Goal: Connect with others: Establish contact or relationships with other users

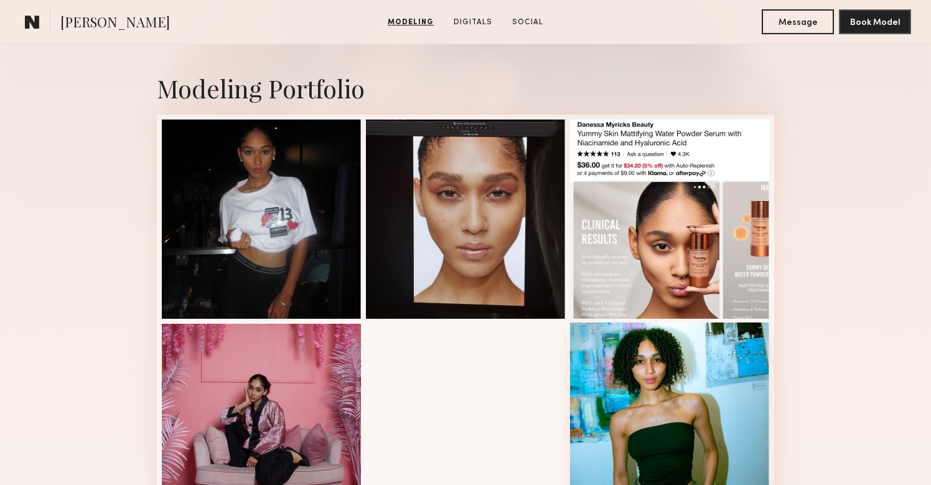
scroll to position [233, 0]
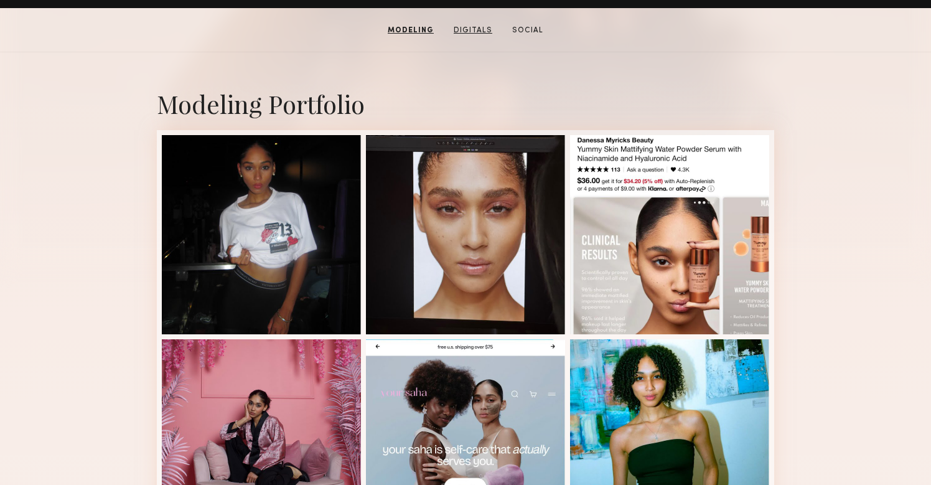
click at [475, 34] on link "Digitals" at bounding box center [473, 30] width 49 height 11
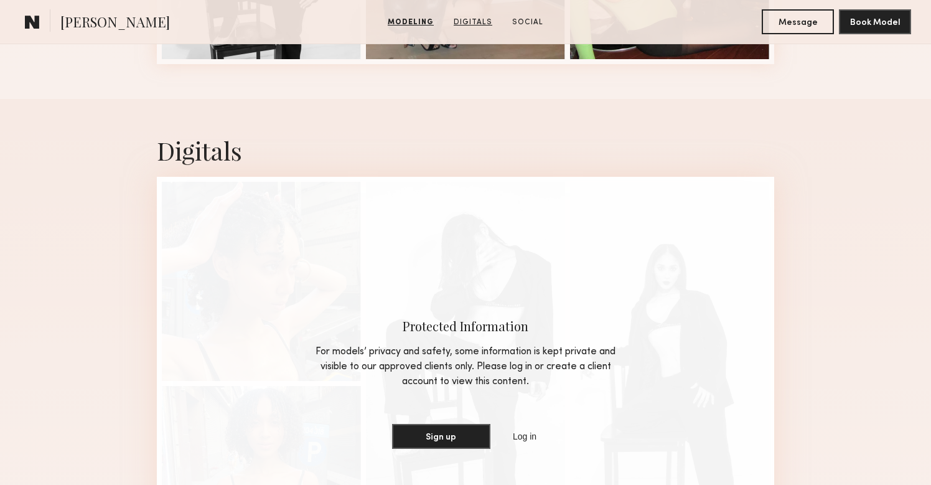
scroll to position [940, 0]
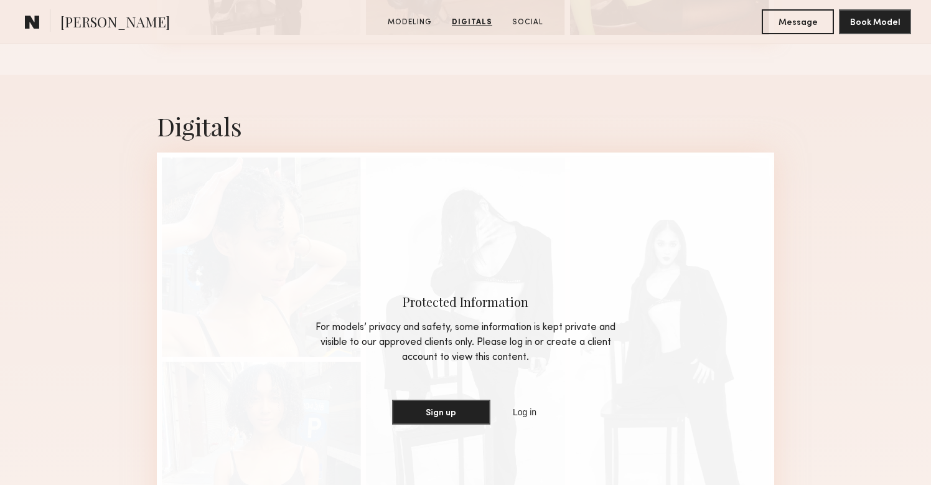
click at [517, 29] on section "Alexandra E. Modeling Digitals Social Message Book Model" at bounding box center [465, 22] width 931 height 44
click at [517, 17] on link "Social" at bounding box center [527, 22] width 41 height 11
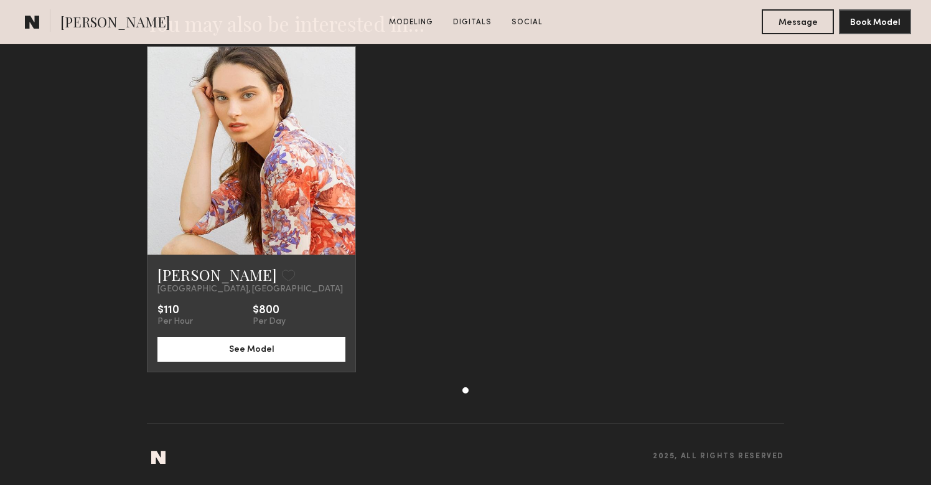
scroll to position [1683, 0]
click at [221, 261] on div "Morganne W. Favorite Manhattan, NY $110 Per Hour $800 Per Day See Model" at bounding box center [251, 312] width 208 height 117
click at [215, 276] on link "Morganne W." at bounding box center [216, 274] width 119 height 20
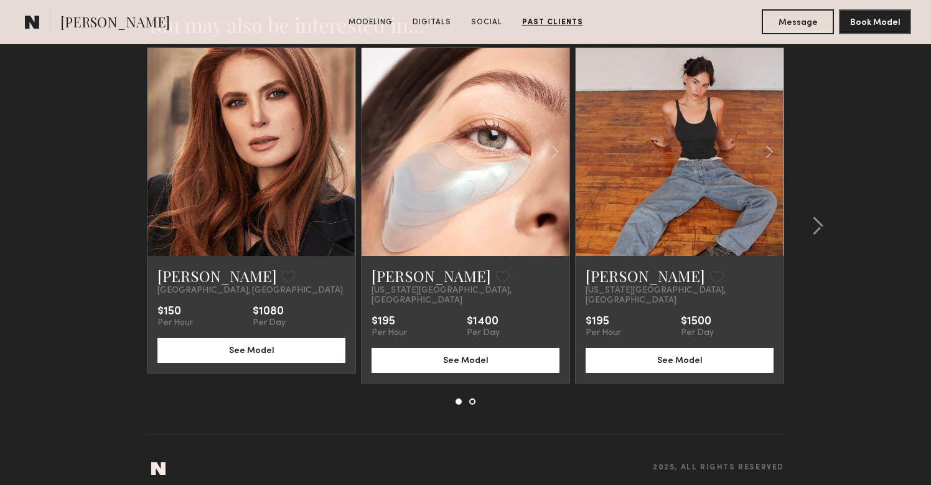
scroll to position [2510, 0]
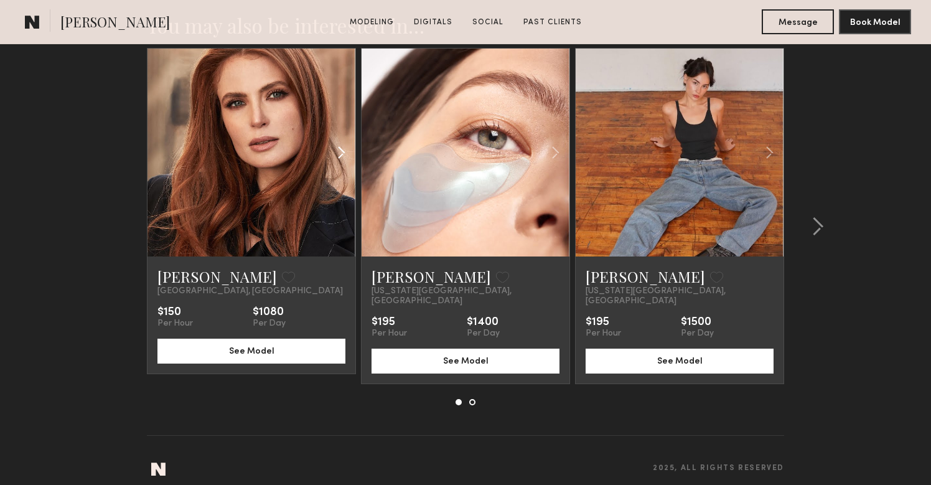
click at [334, 147] on common-icon at bounding box center [341, 153] width 18 height 24
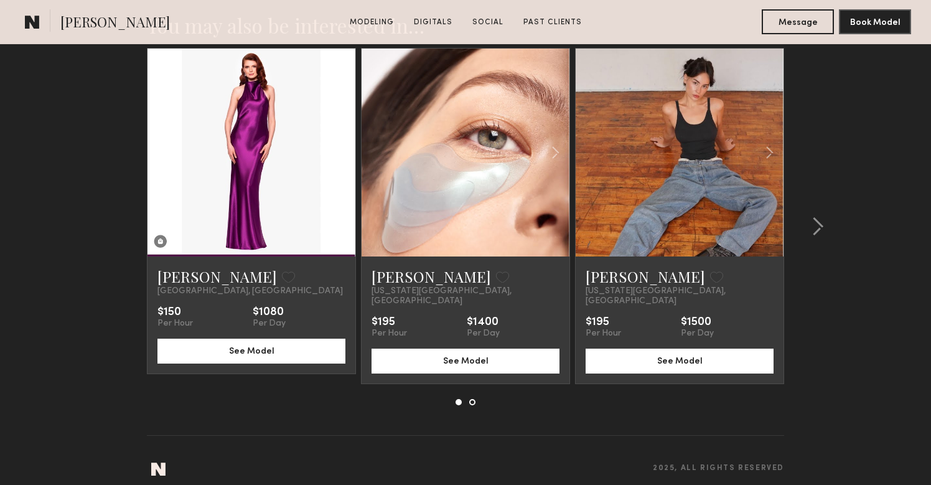
click at [334, 147] on common-icon at bounding box center [341, 153] width 18 height 24
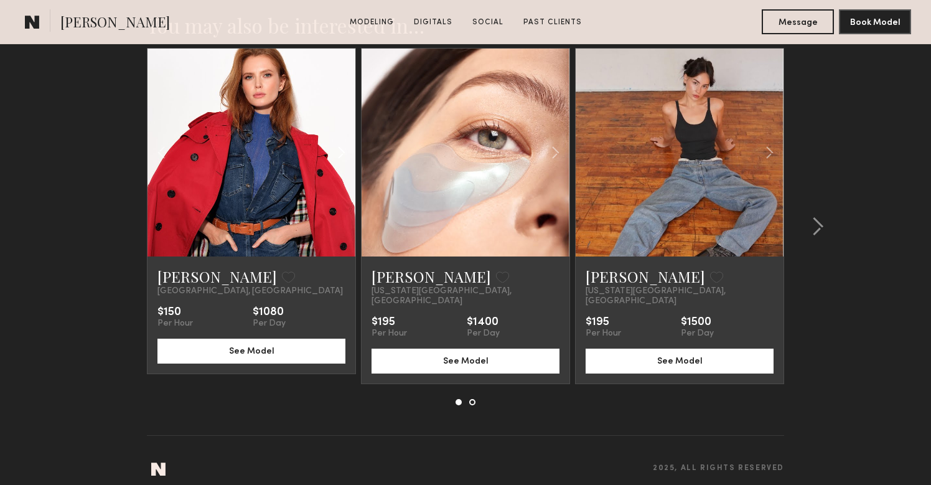
click at [334, 147] on common-icon at bounding box center [341, 153] width 18 height 24
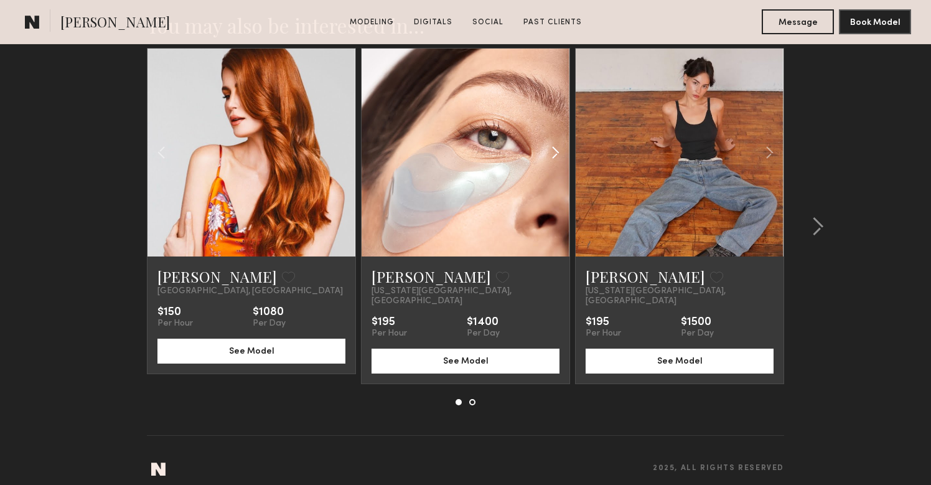
click at [553, 152] on common-icon at bounding box center [555, 153] width 18 height 24
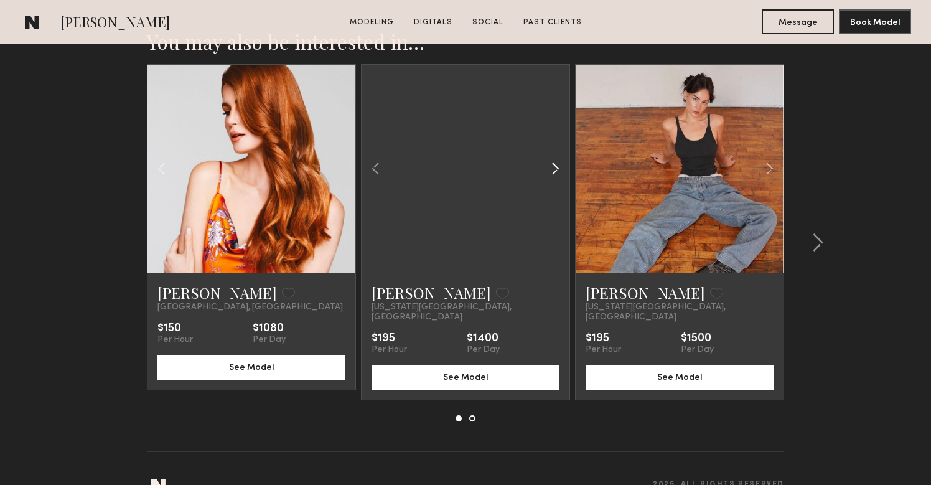
scroll to position [2493, 0]
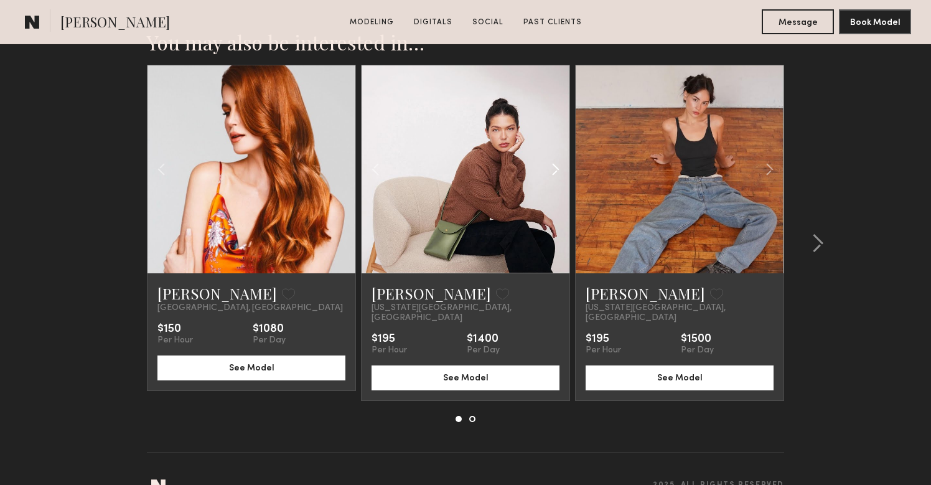
click at [557, 169] on common-icon at bounding box center [555, 169] width 18 height 24
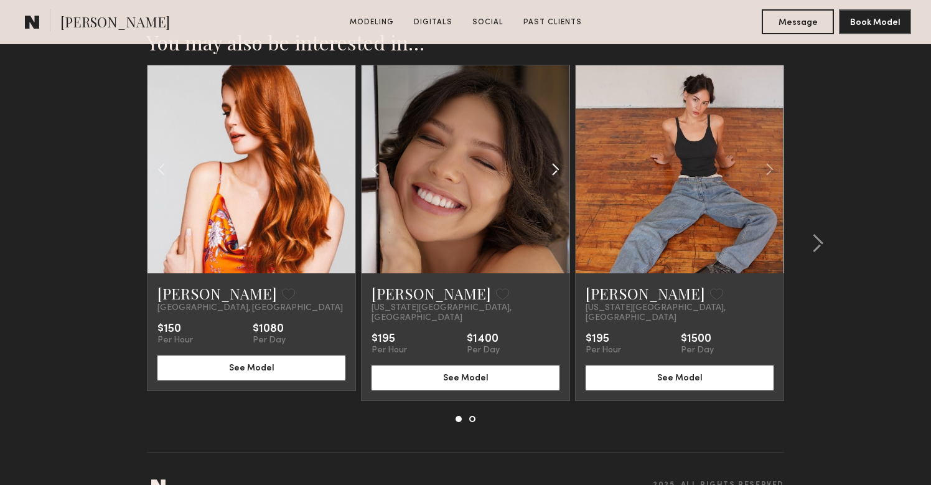
click at [556, 170] on common-icon at bounding box center [555, 169] width 18 height 24
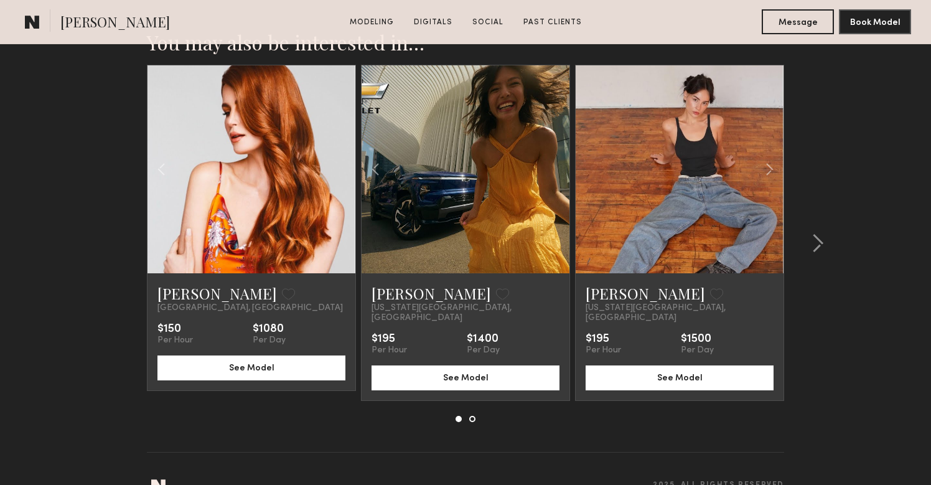
click at [556, 170] on div at bounding box center [466, 169] width 208 height 208
click at [766, 166] on common-icon at bounding box center [769, 169] width 18 height 24
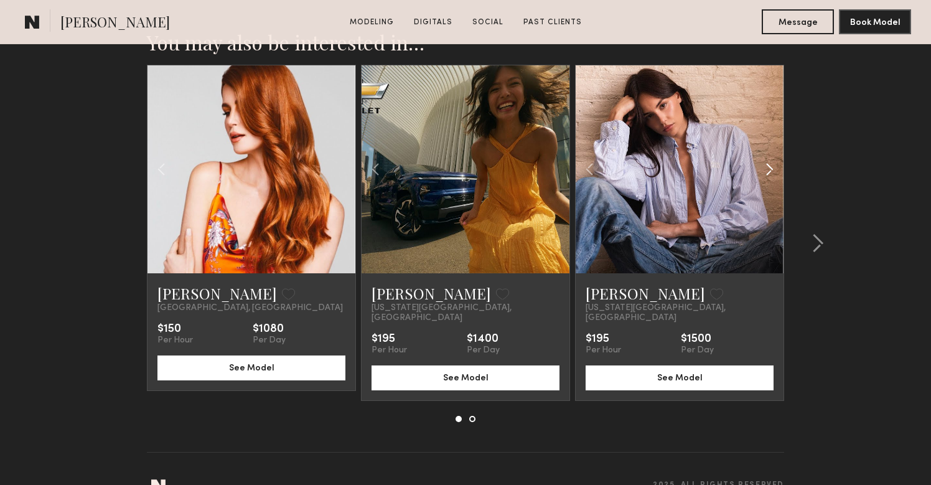
click at [766, 166] on common-icon at bounding box center [769, 169] width 18 height 24
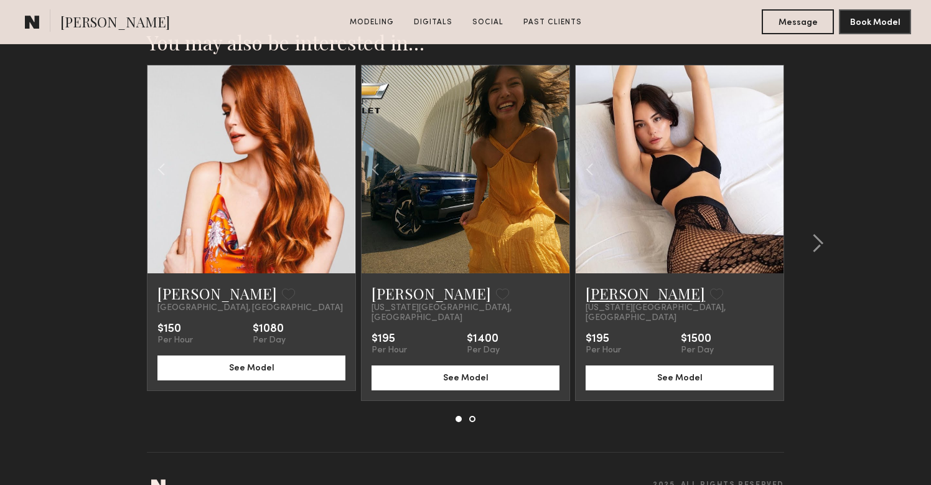
click at [630, 293] on link "[PERSON_NAME]" at bounding box center [645, 293] width 119 height 20
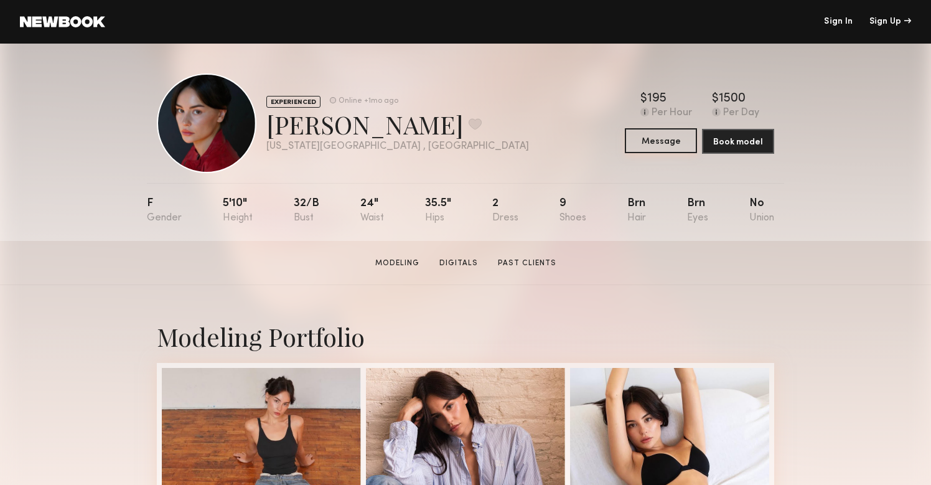
click at [655, 148] on button "Message" at bounding box center [661, 140] width 72 height 25
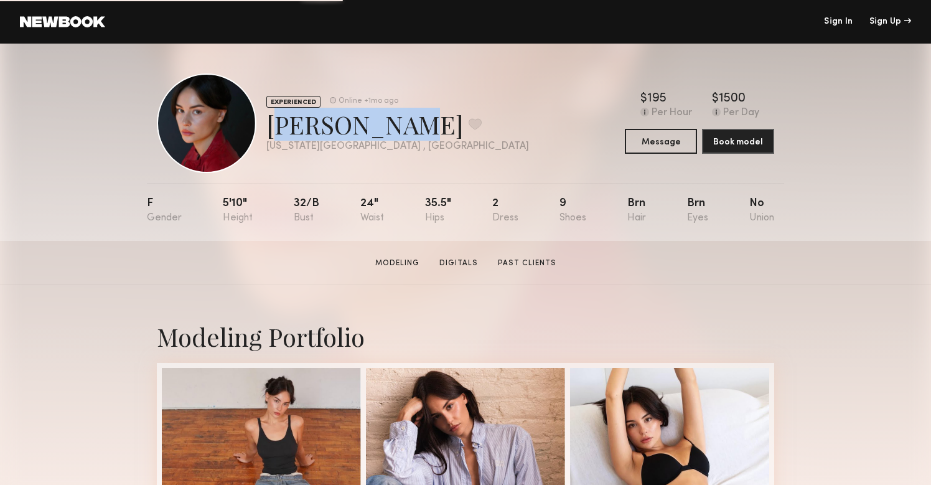
drag, startPoint x: 270, startPoint y: 129, endPoint x: 375, endPoint y: 129, distance: 105.2
click at [375, 129] on div "[PERSON_NAME] Favorite" at bounding box center [397, 124] width 263 height 33
copy div "[PERSON_NAME]"
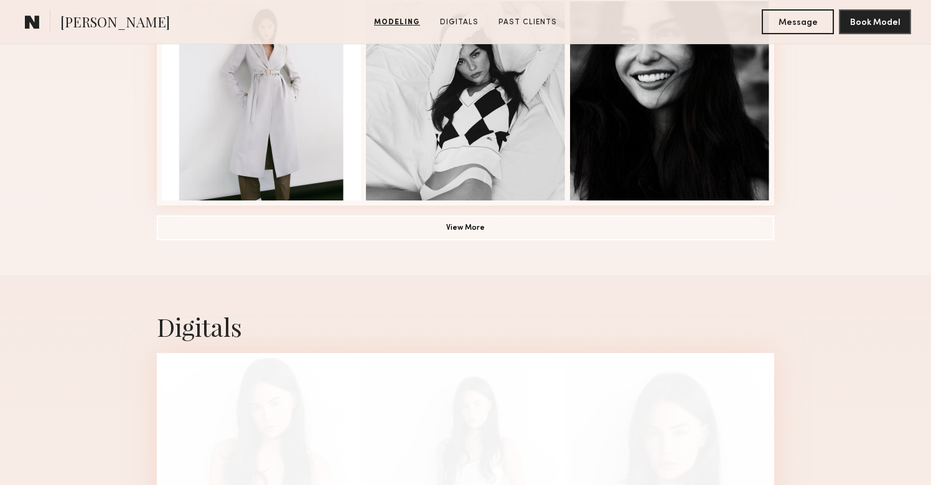
scroll to position [943, 0]
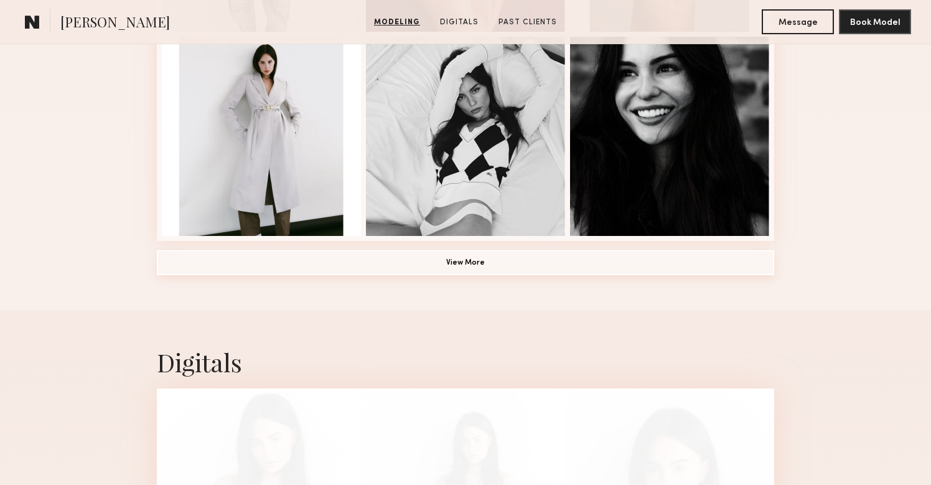
click at [477, 269] on button "View More" at bounding box center [465, 262] width 617 height 25
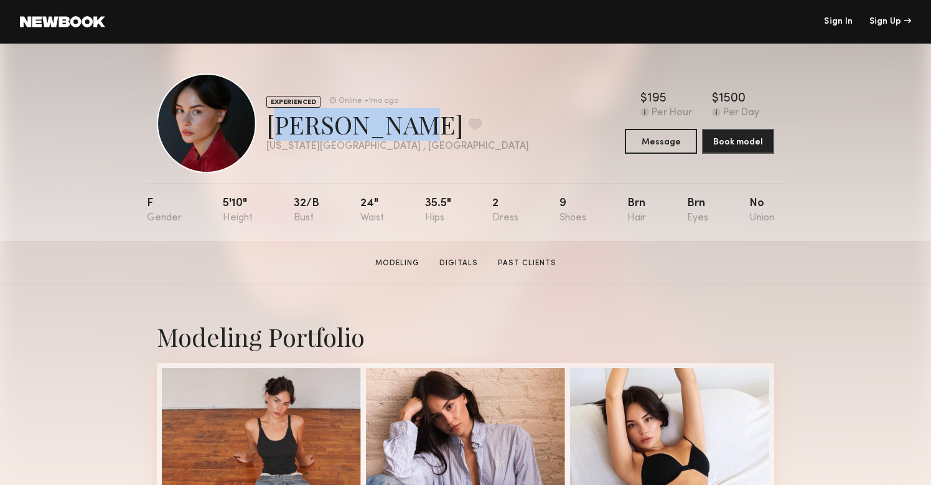
scroll to position [0, 0]
